Goal: Information Seeking & Learning: Learn about a topic

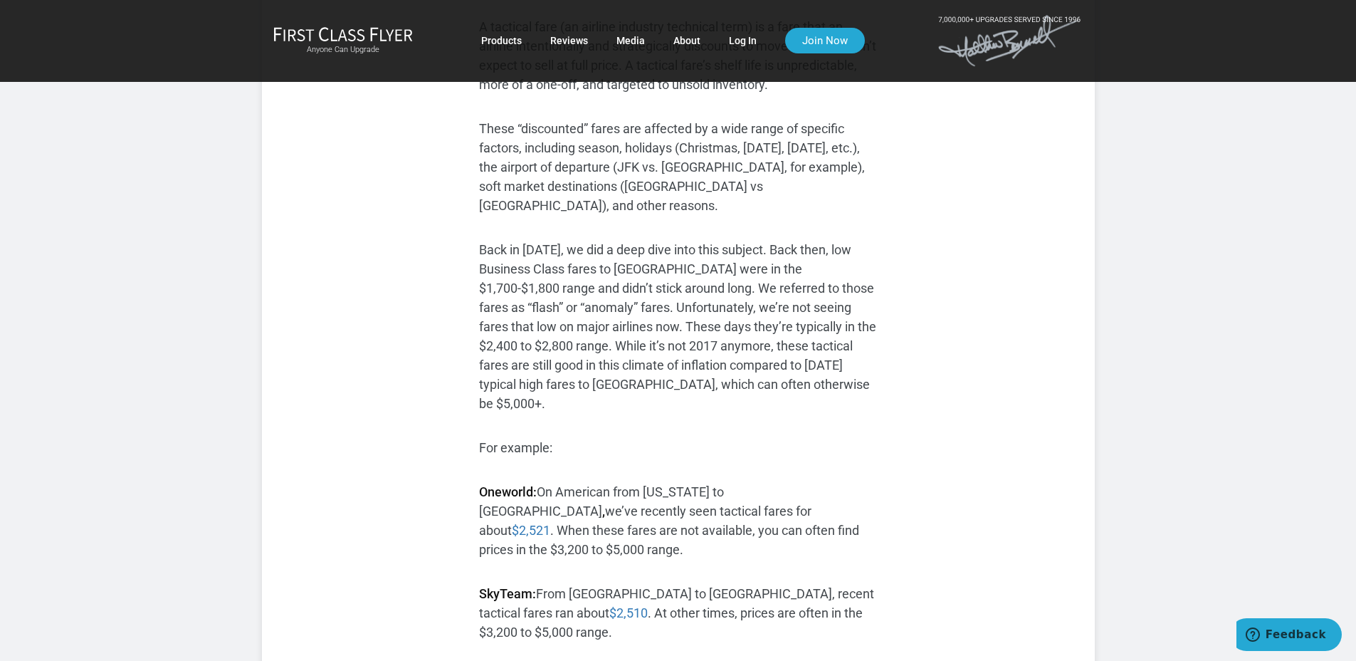
scroll to position [427, 0]
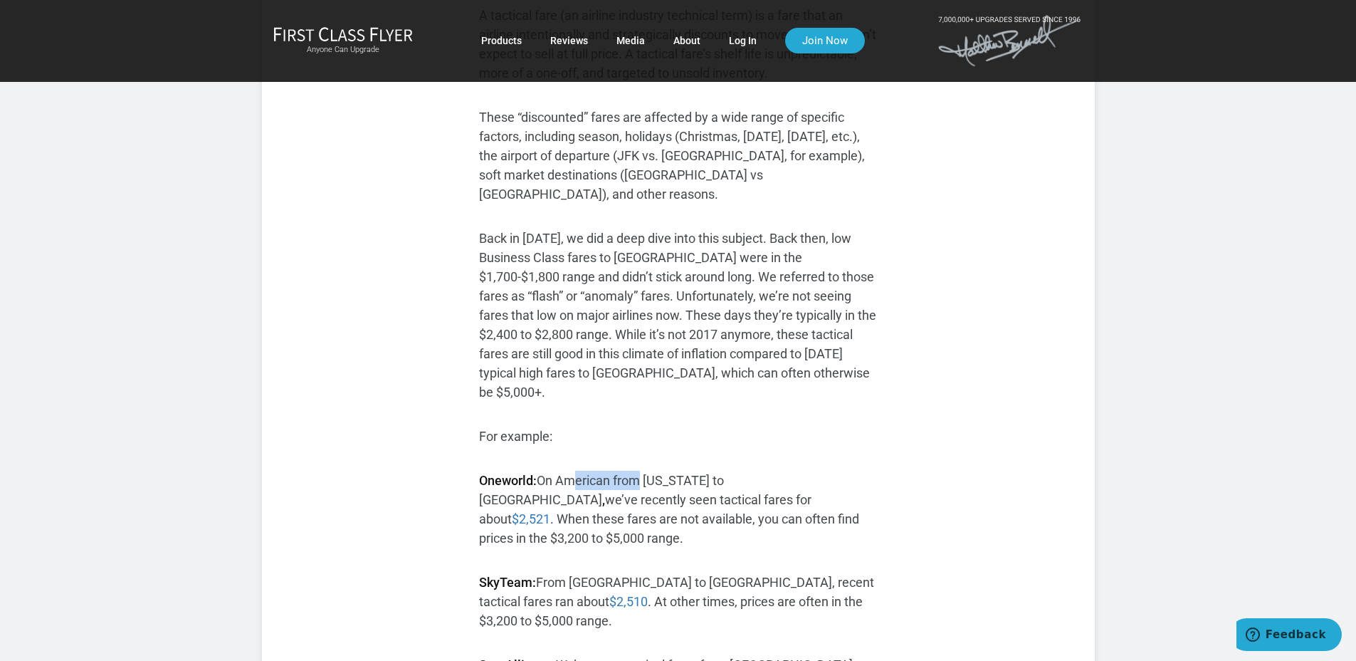
drag, startPoint x: 576, startPoint y: 445, endPoint x: 645, endPoint y: 445, distance: 69.1
click at [645, 471] on p "Oneworld: On American from [US_STATE] to [GEOGRAPHIC_DATA] , we’ve recently see…" at bounding box center [678, 509] width 399 height 77
click at [701, 471] on p "Oneworld: On American from [US_STATE] to [GEOGRAPHIC_DATA] , we’ve recently see…" at bounding box center [678, 509] width 399 height 77
drag, startPoint x: 550, startPoint y: 457, endPoint x: 604, endPoint y: 461, distance: 54.9
click at [604, 471] on p "Oneworld: On American from [US_STATE] to [GEOGRAPHIC_DATA] , we’ve recently see…" at bounding box center [678, 509] width 399 height 77
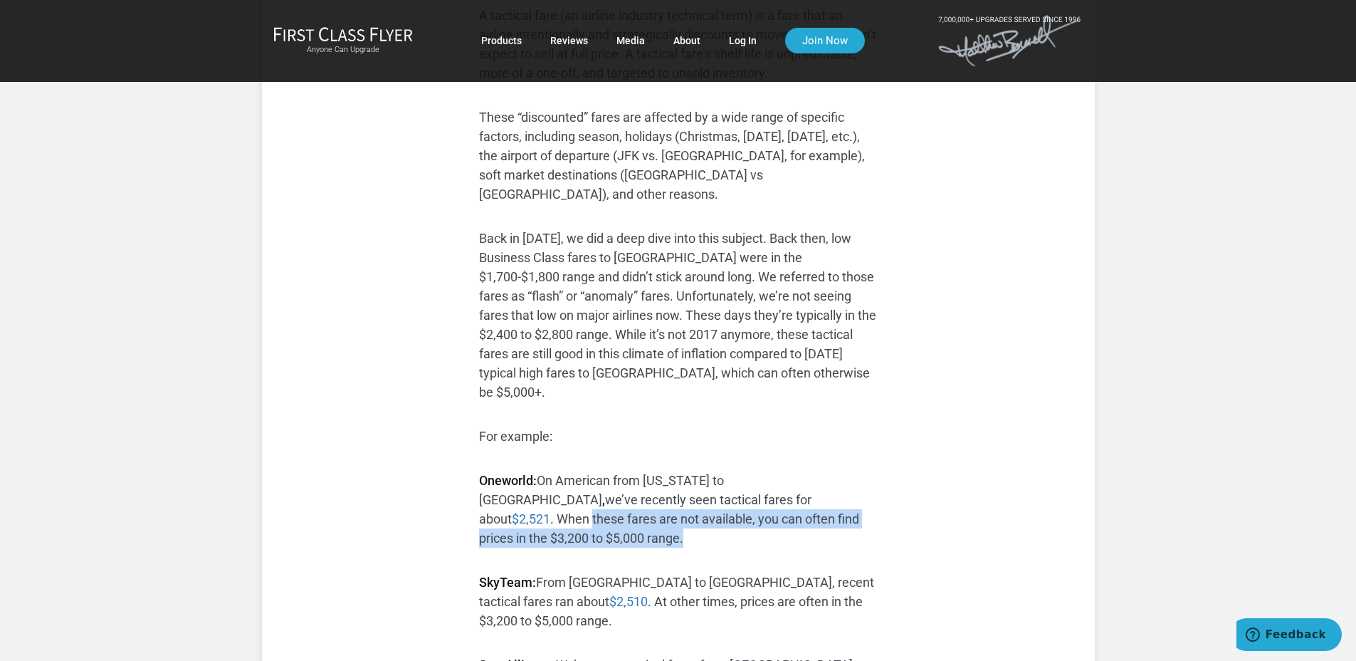
drag, startPoint x: 691, startPoint y: 461, endPoint x: 857, endPoint y: 473, distance: 166.3
click at [857, 473] on p "Oneworld: On American from [US_STATE] to [GEOGRAPHIC_DATA] , we’ve recently see…" at bounding box center [678, 509] width 399 height 77
drag, startPoint x: 600, startPoint y: 484, endPoint x: 780, endPoint y: 486, distance: 179.4
click at [780, 486] on p "Oneworld: On American from [US_STATE] to [GEOGRAPHIC_DATA] , we’ve recently see…" at bounding box center [678, 509] width 399 height 77
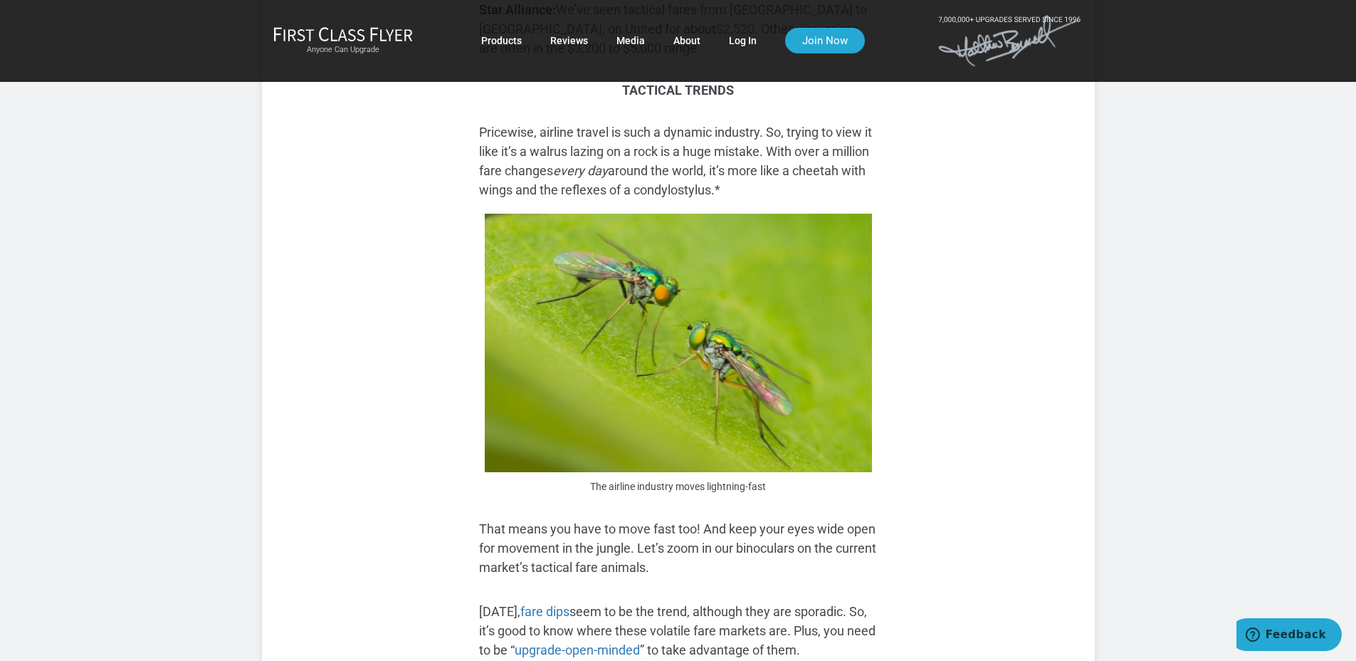
scroll to position [1196, 0]
